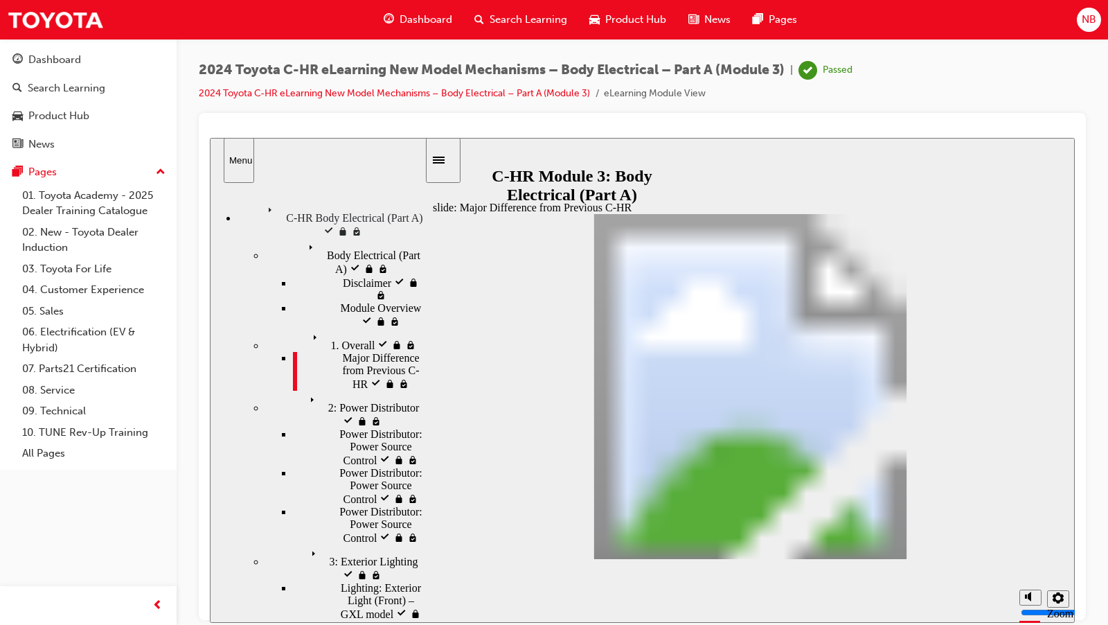
scroll to position [1014, 0]
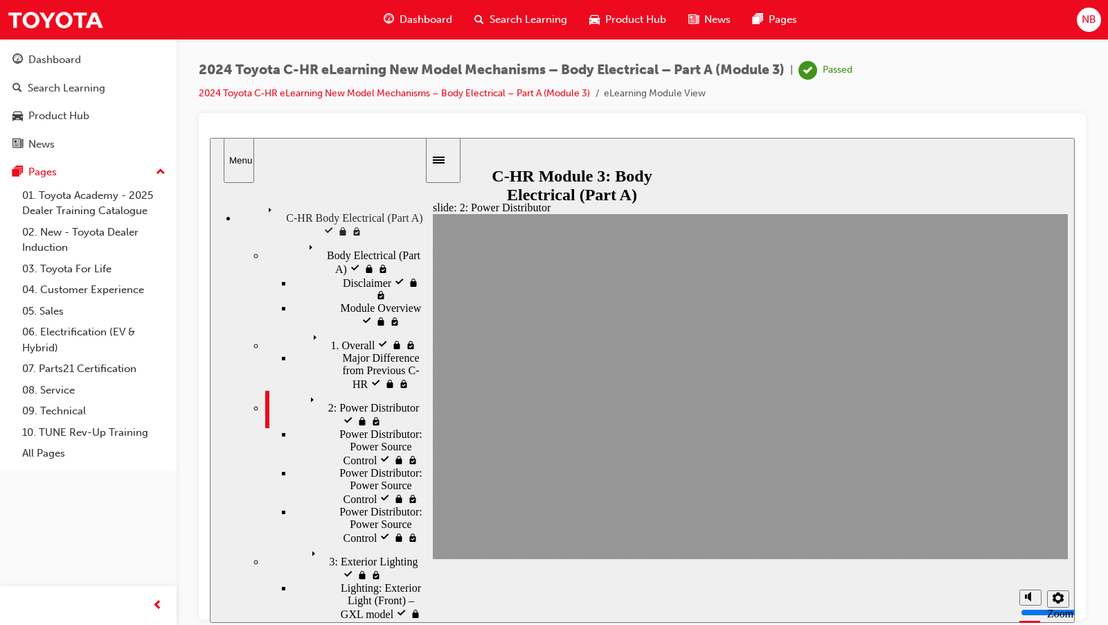
click at [364, 427] on div "Power Distributor: Power Source Control Power Distributor: Power Source Control" at bounding box center [359, 446] width 132 height 39
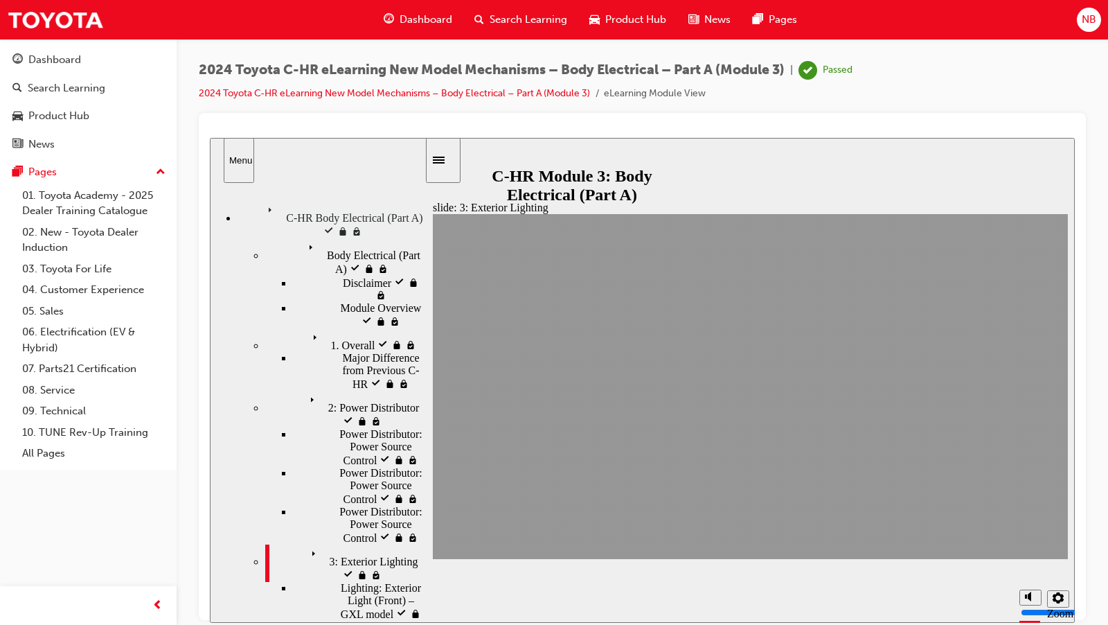
click at [308, 581] on div "Lighting: Exterior Light (Front) – GXL model Lighting: Exterior Light (Front) –…" at bounding box center [359, 606] width 132 height 51
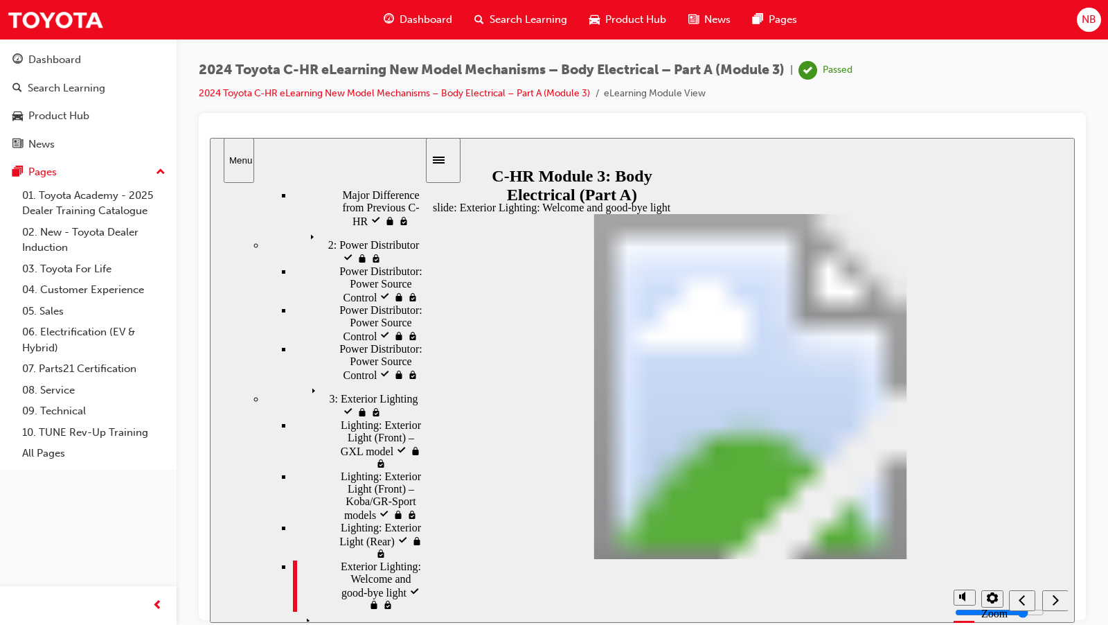
scroll to position [163, 0]
click at [319, 611] on span "4: Interior Lighting visited" at bounding box center [360, 617] width 118 height 12
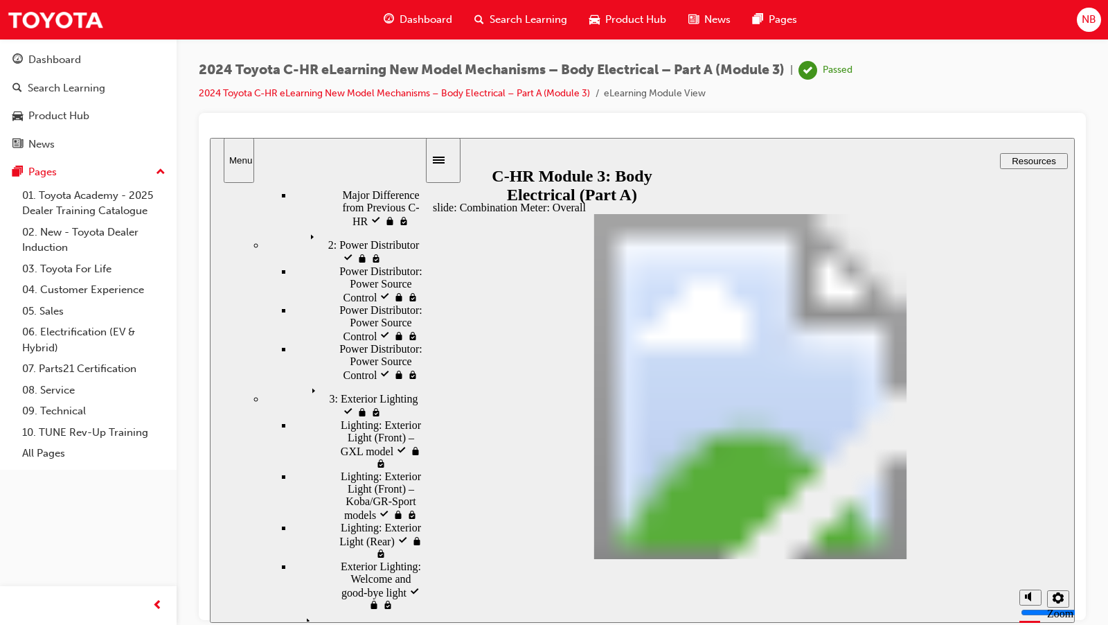
type input "3"
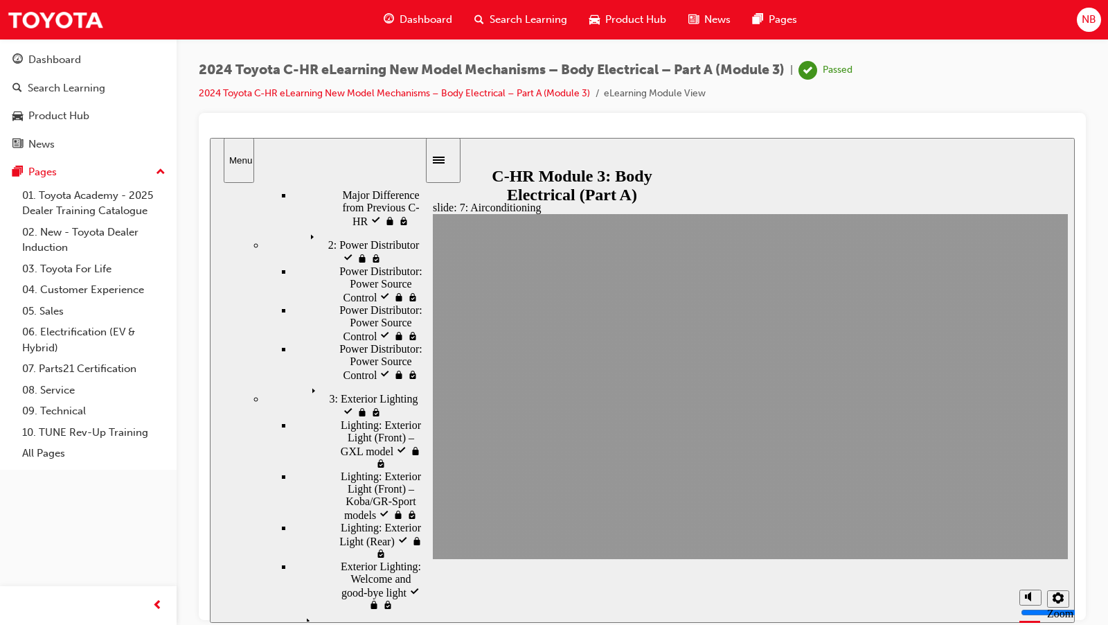
scroll to position [108, 0]
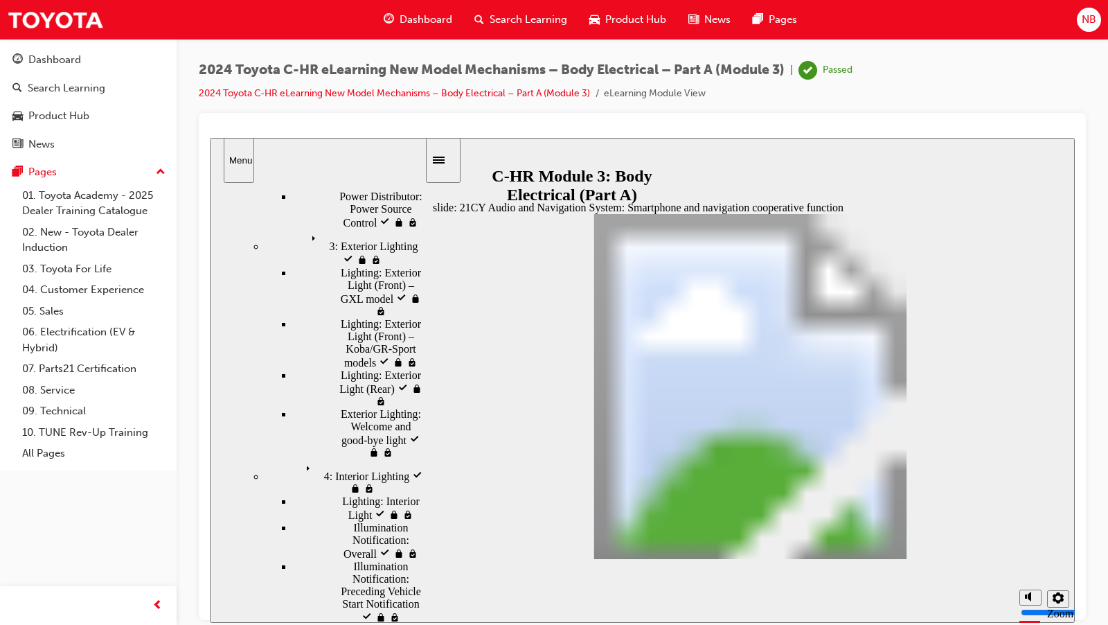
scroll to position [316, 0]
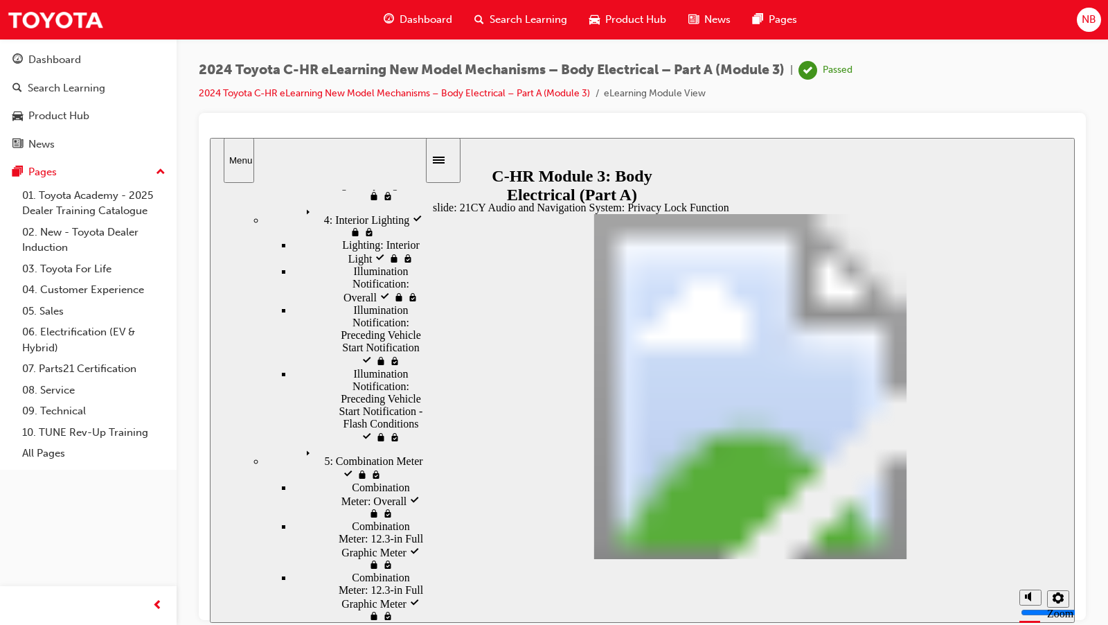
scroll to position [572, 0]
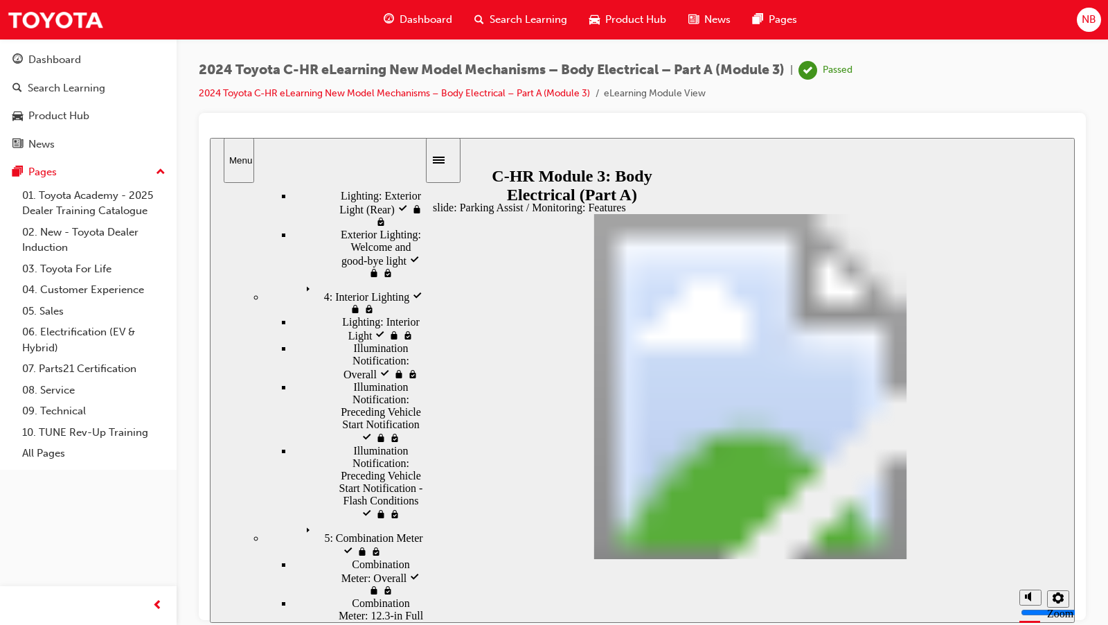
scroll to position [493, 0]
